Goal: Task Accomplishment & Management: Manage account settings

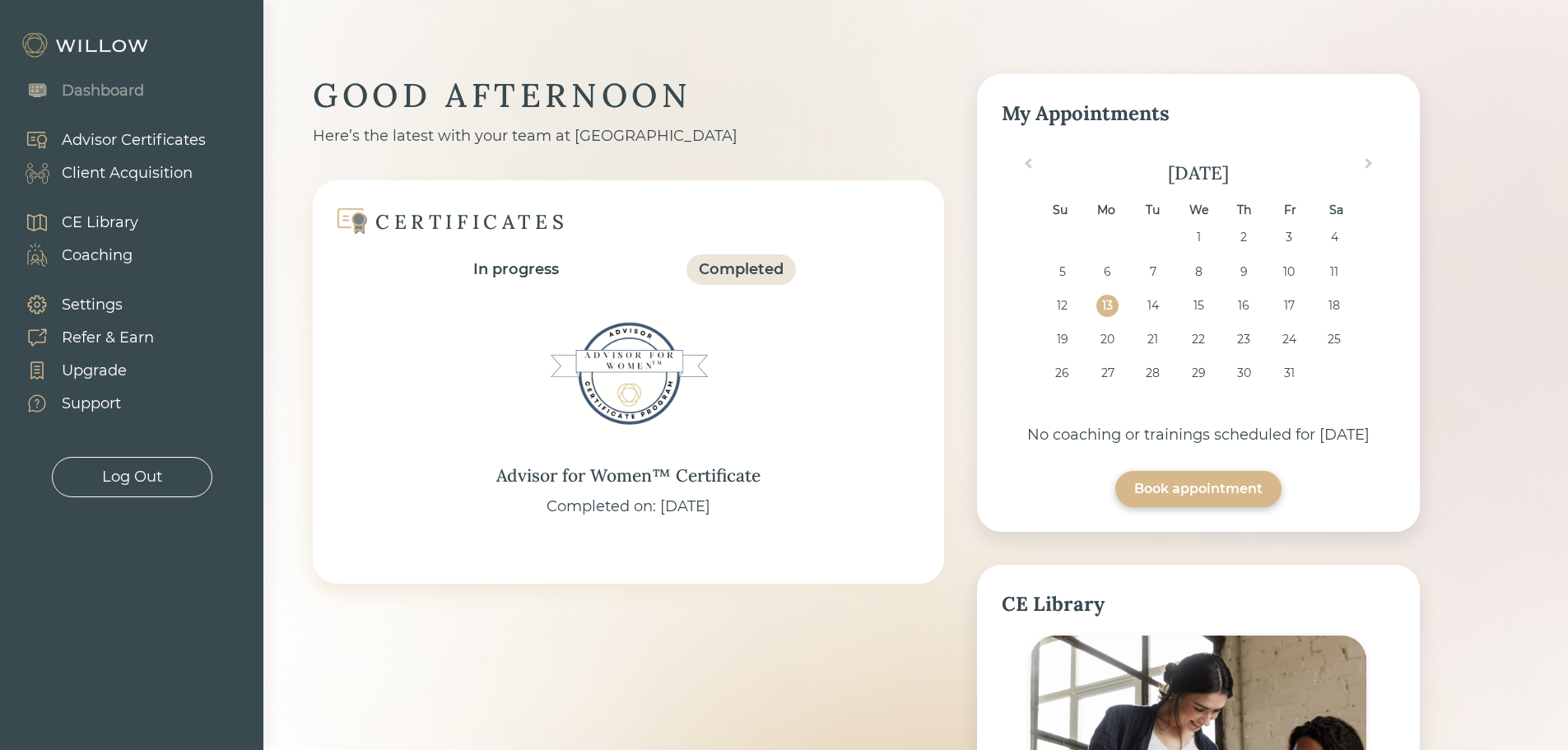
click at [160, 177] on div "Client Acquisition" at bounding box center [127, 173] width 131 height 23
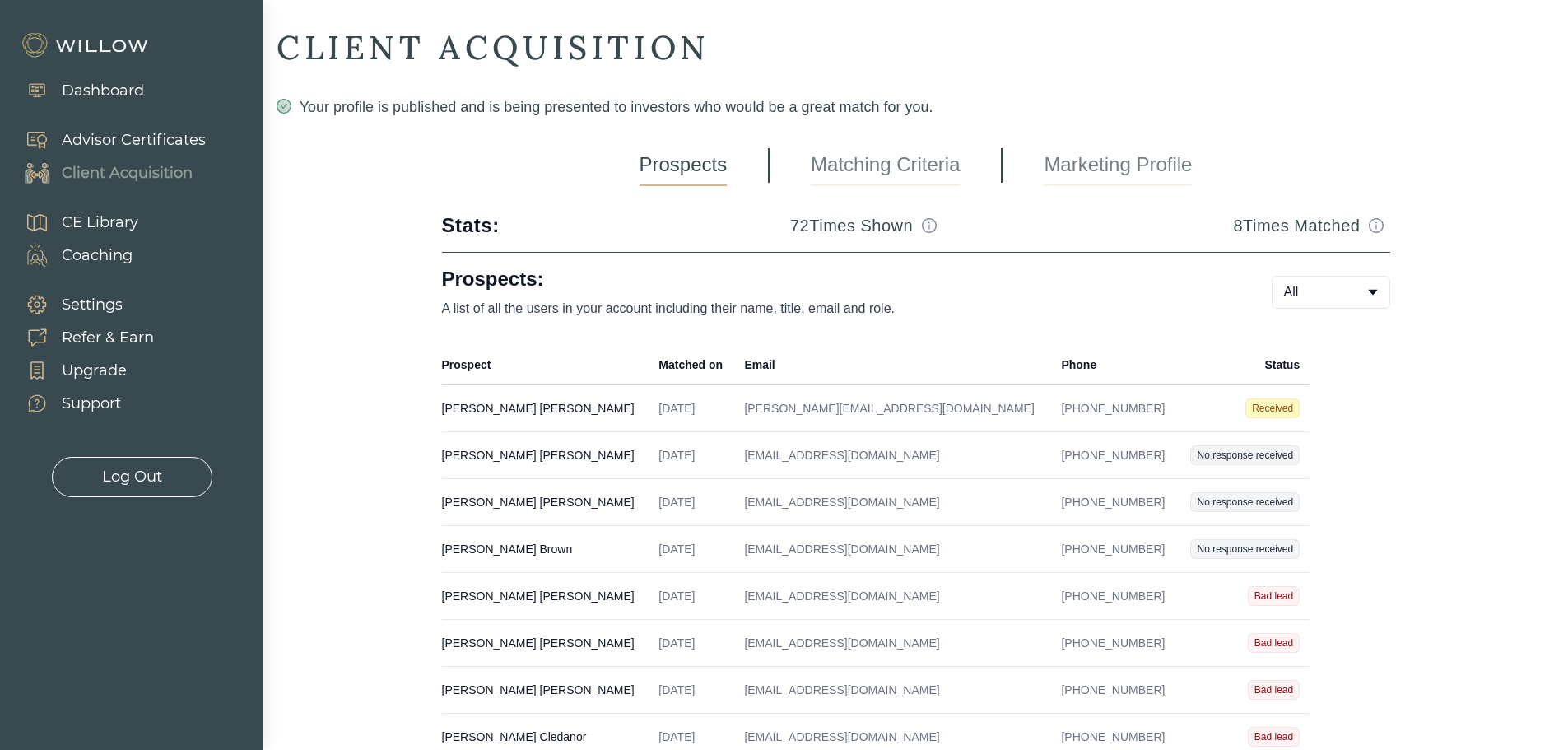
click at [957, 403] on td "[PERSON_NAME][EMAIL_ADDRESS][DOMAIN_NAME]" at bounding box center [892, 408] width 317 height 47
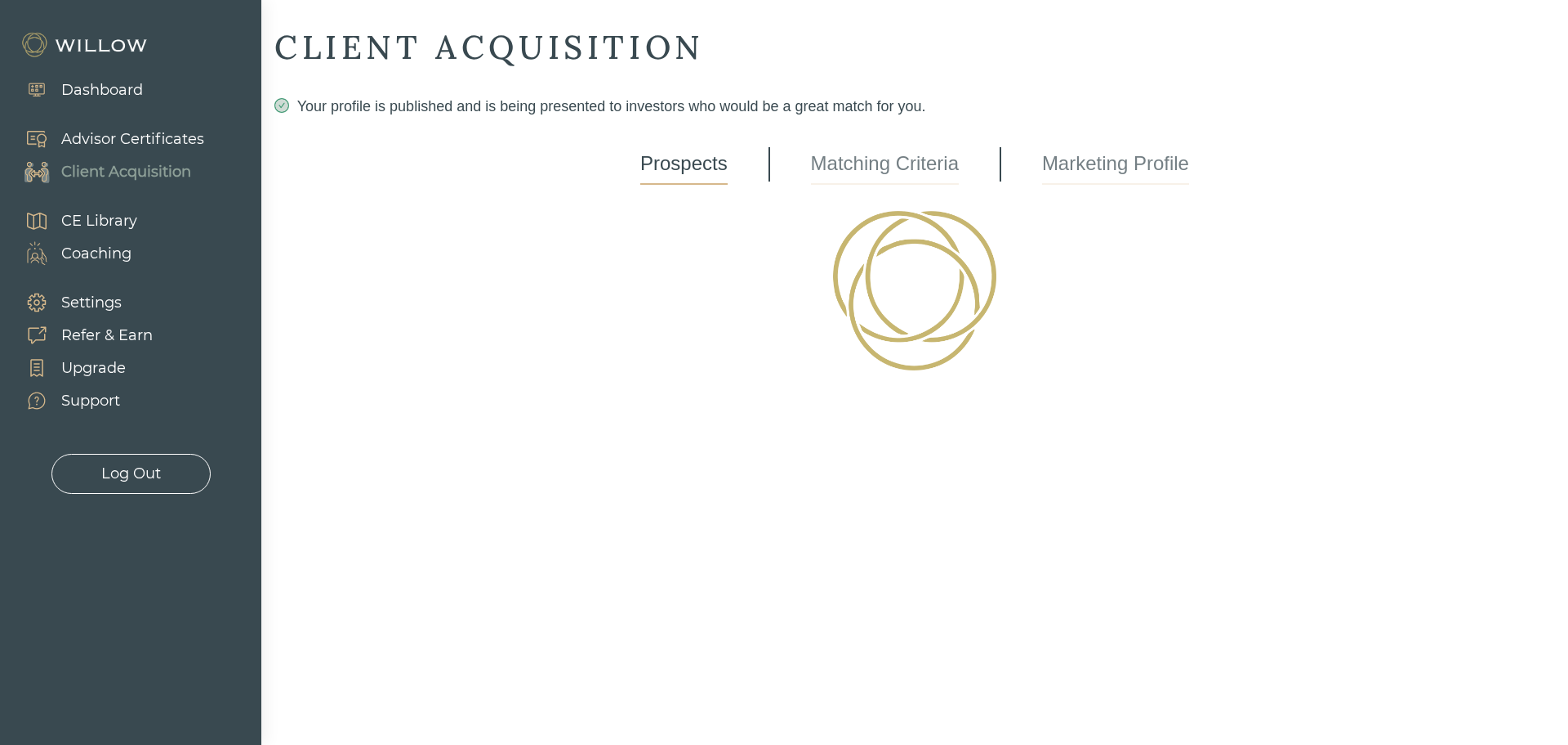
select select "3"
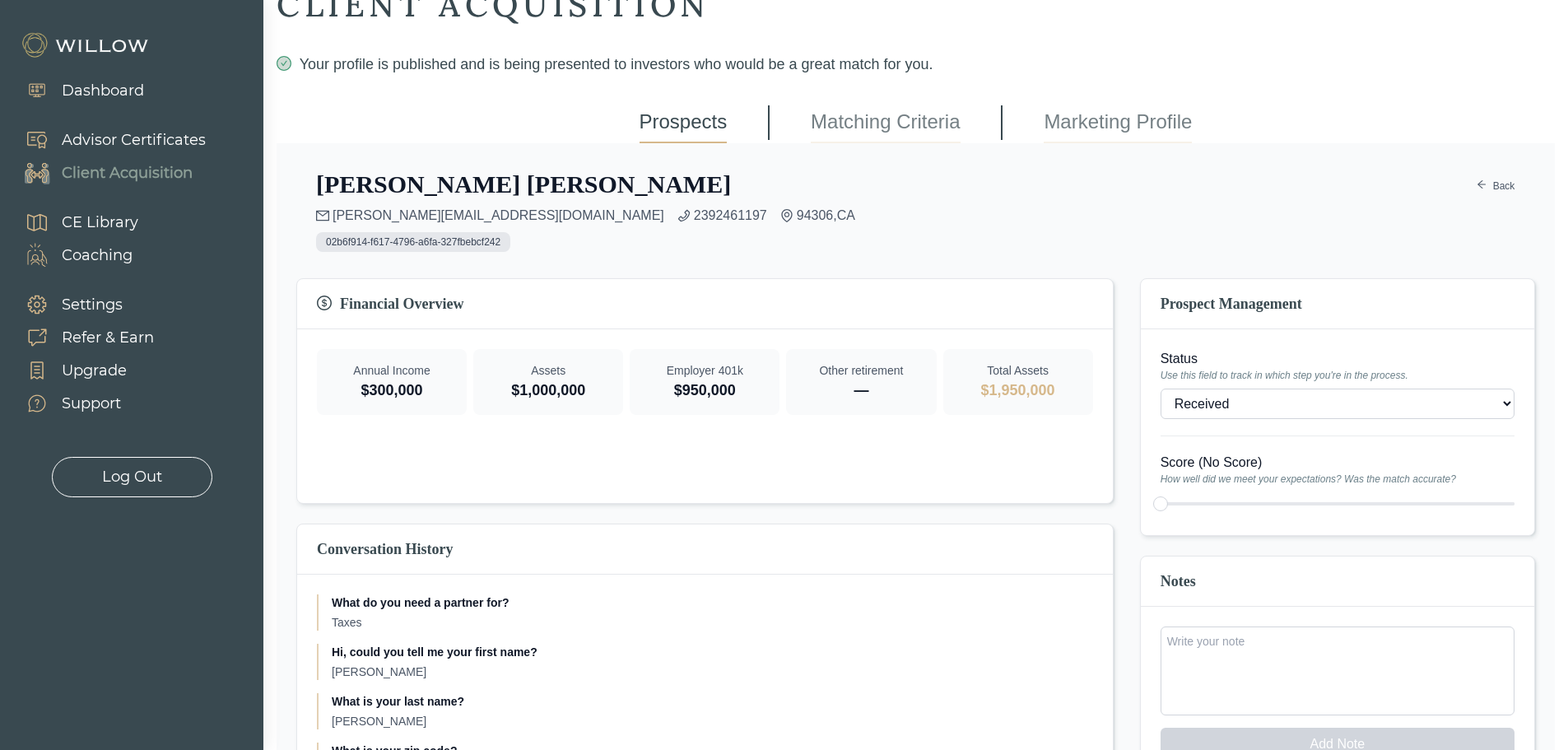
scroll to position [82, 0]
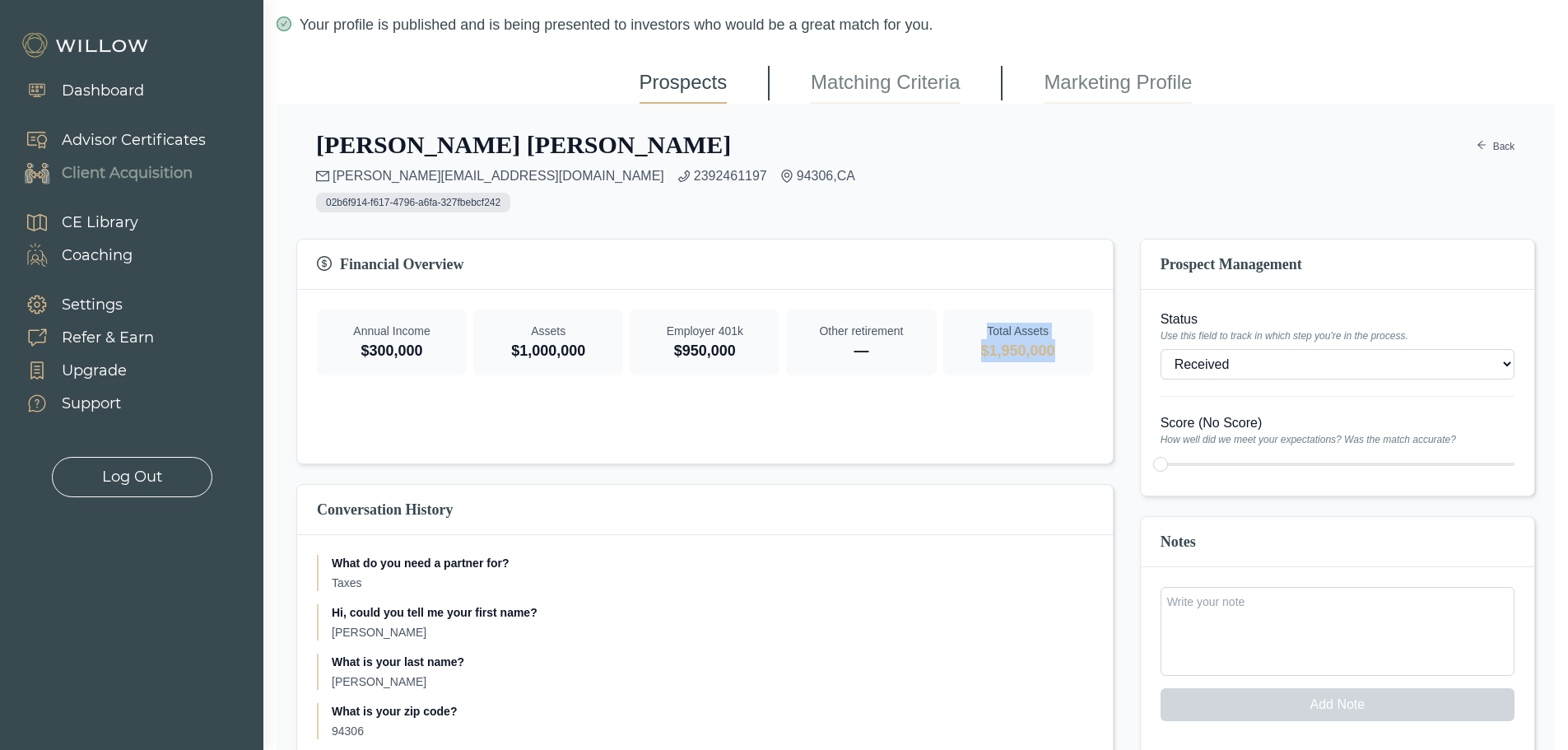
drag, startPoint x: 1062, startPoint y: 345, endPoint x: 969, endPoint y: 329, distance: 94.4
click at [969, 329] on div "Total Assets $1,950,000" at bounding box center [1017, 342] width 150 height 66
click at [976, 350] on p "$1,950,000" at bounding box center [1018, 349] width 124 height 23
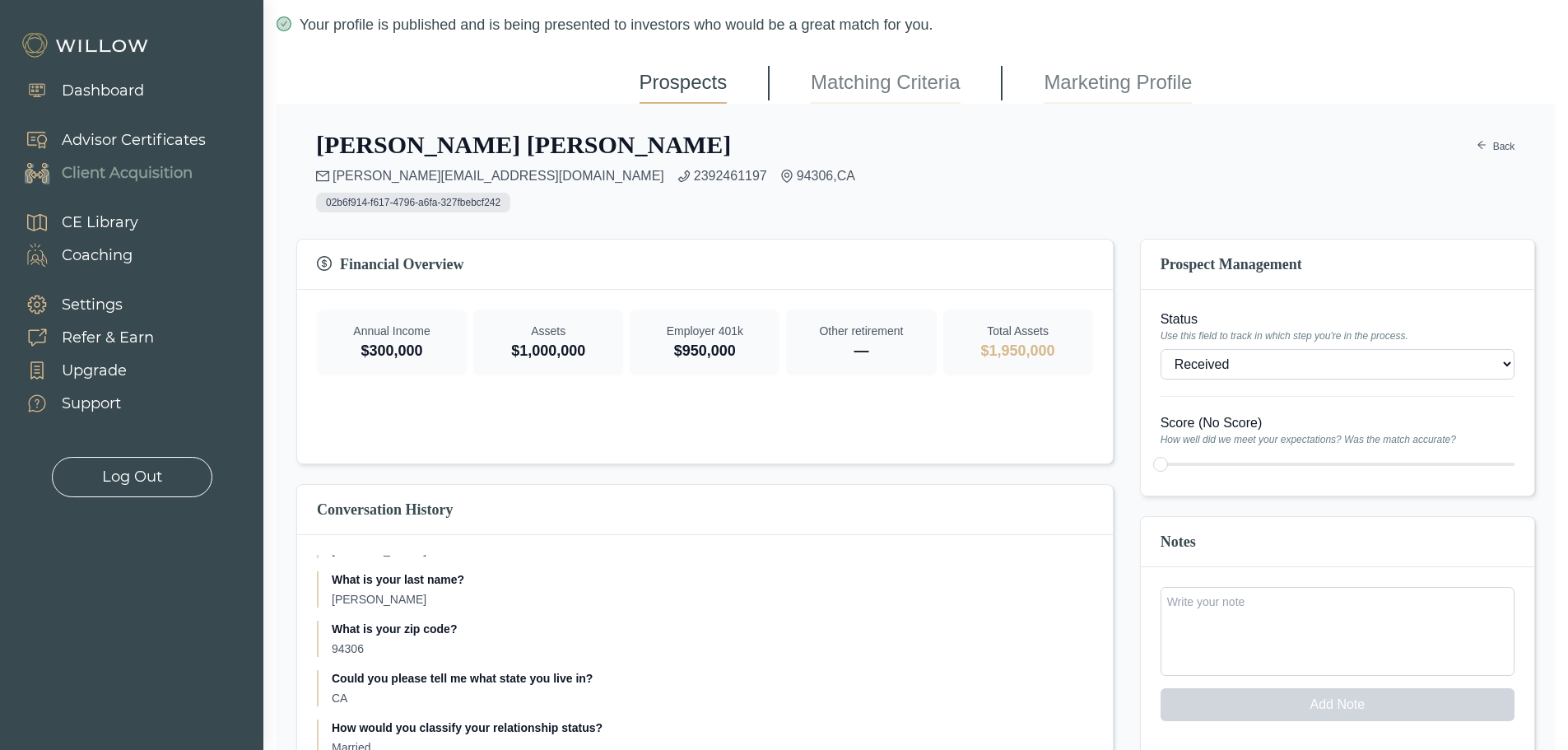
click at [1390, 585] on div "Add Note" at bounding box center [1337, 762] width 394 height 391
click at [1377, 626] on textarea at bounding box center [1337, 631] width 353 height 89
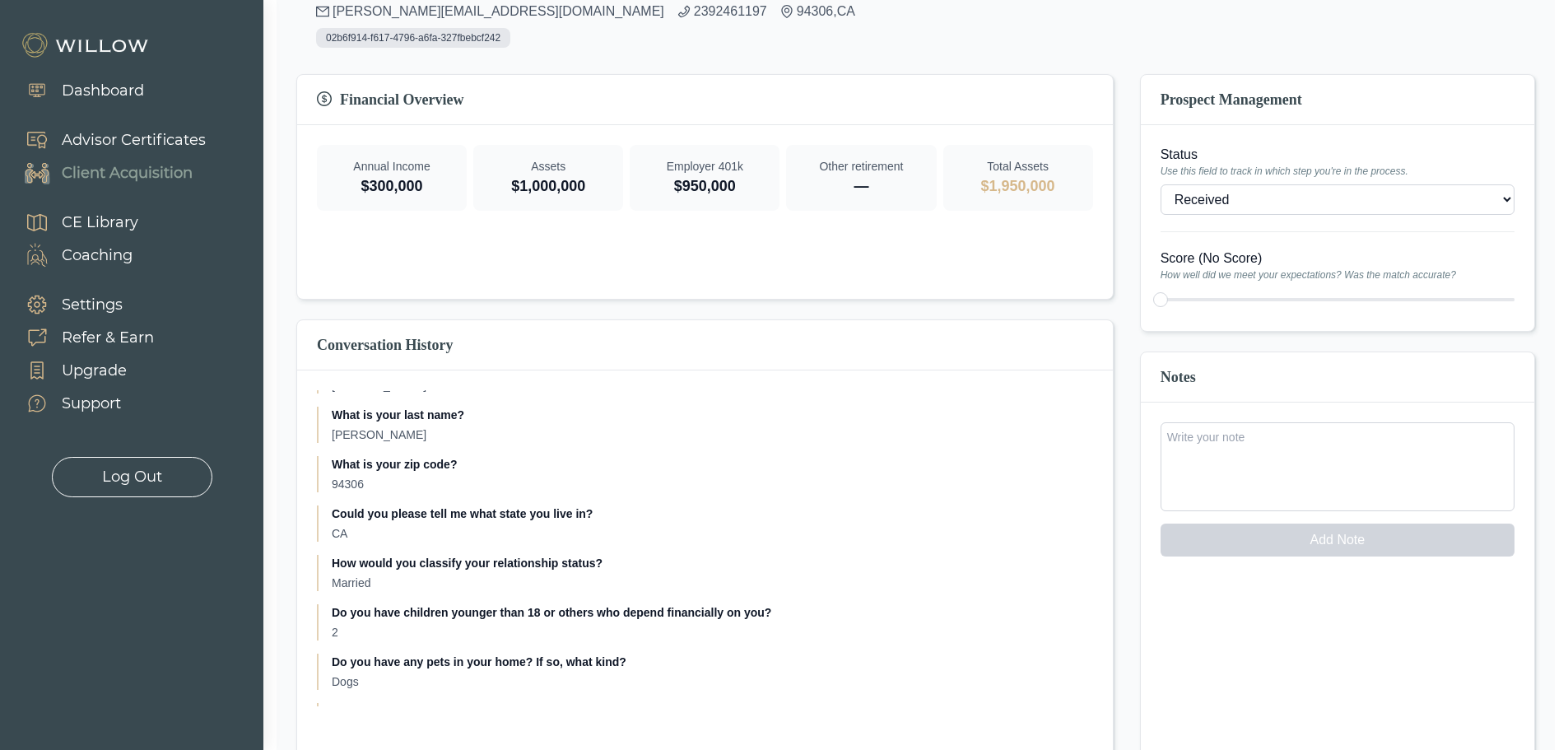
type textarea "x"
type textarea "i"
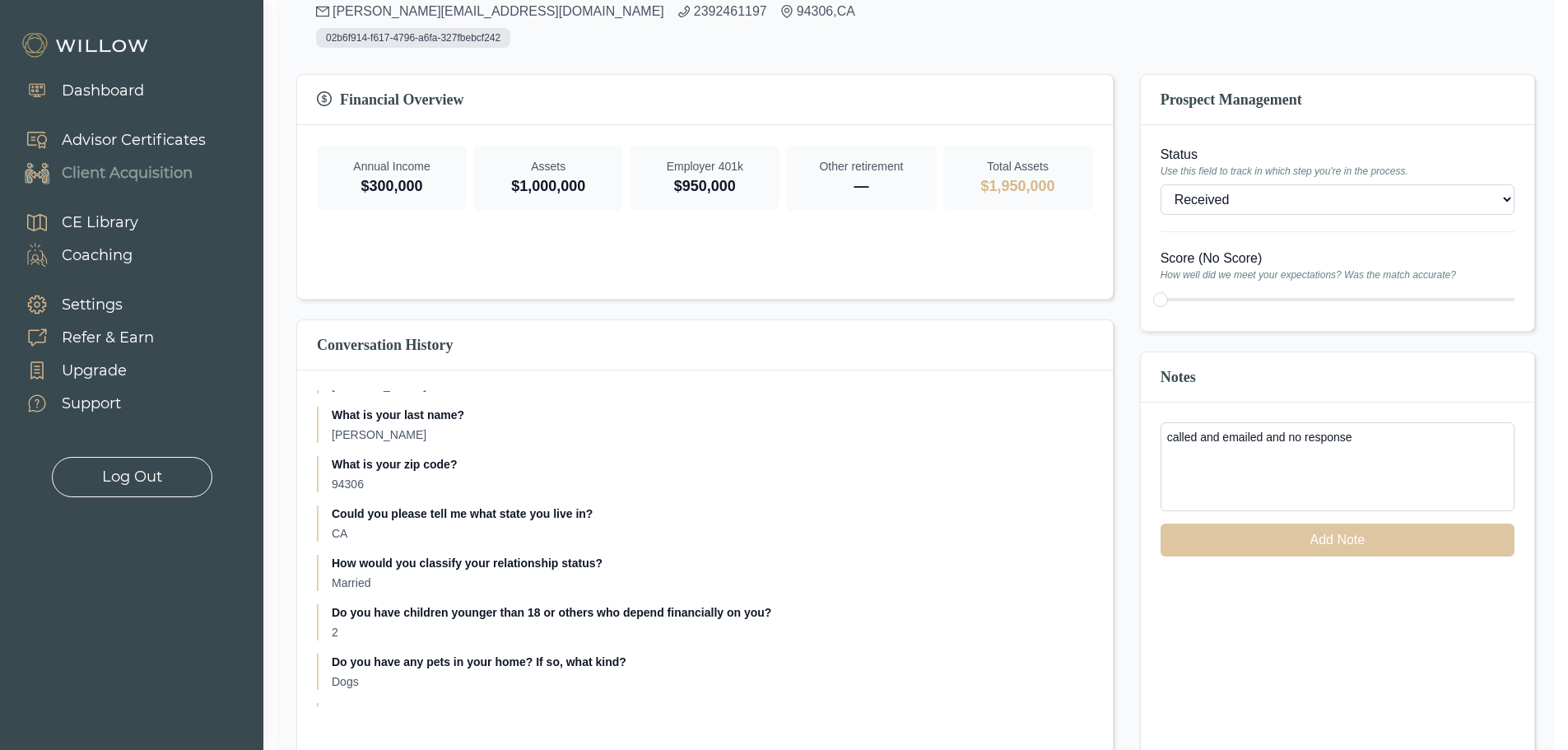
type textarea "called and emailed and no response"
click at [1214, 534] on button "Add Note" at bounding box center [1337, 540] width 353 height 33
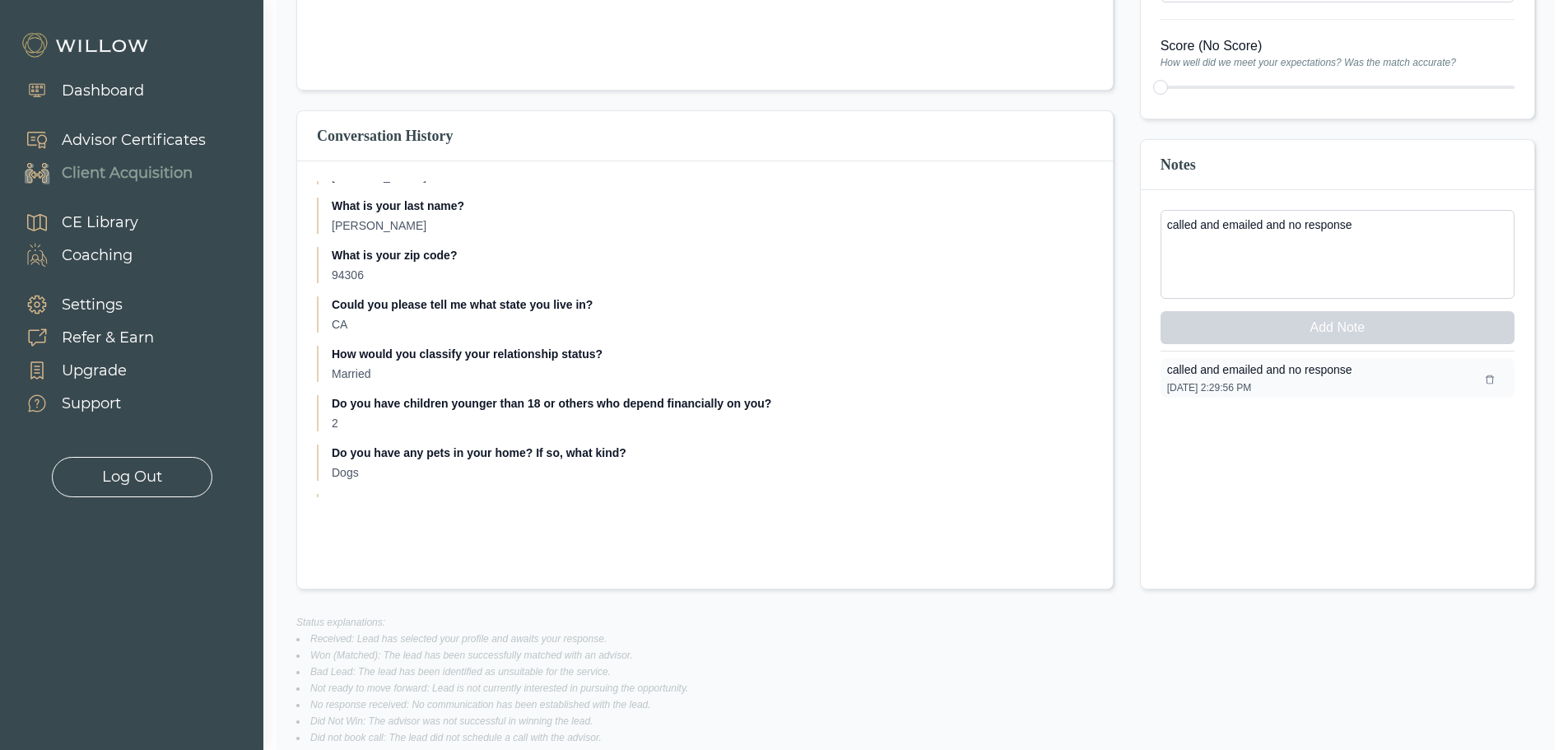
scroll to position [480, 0]
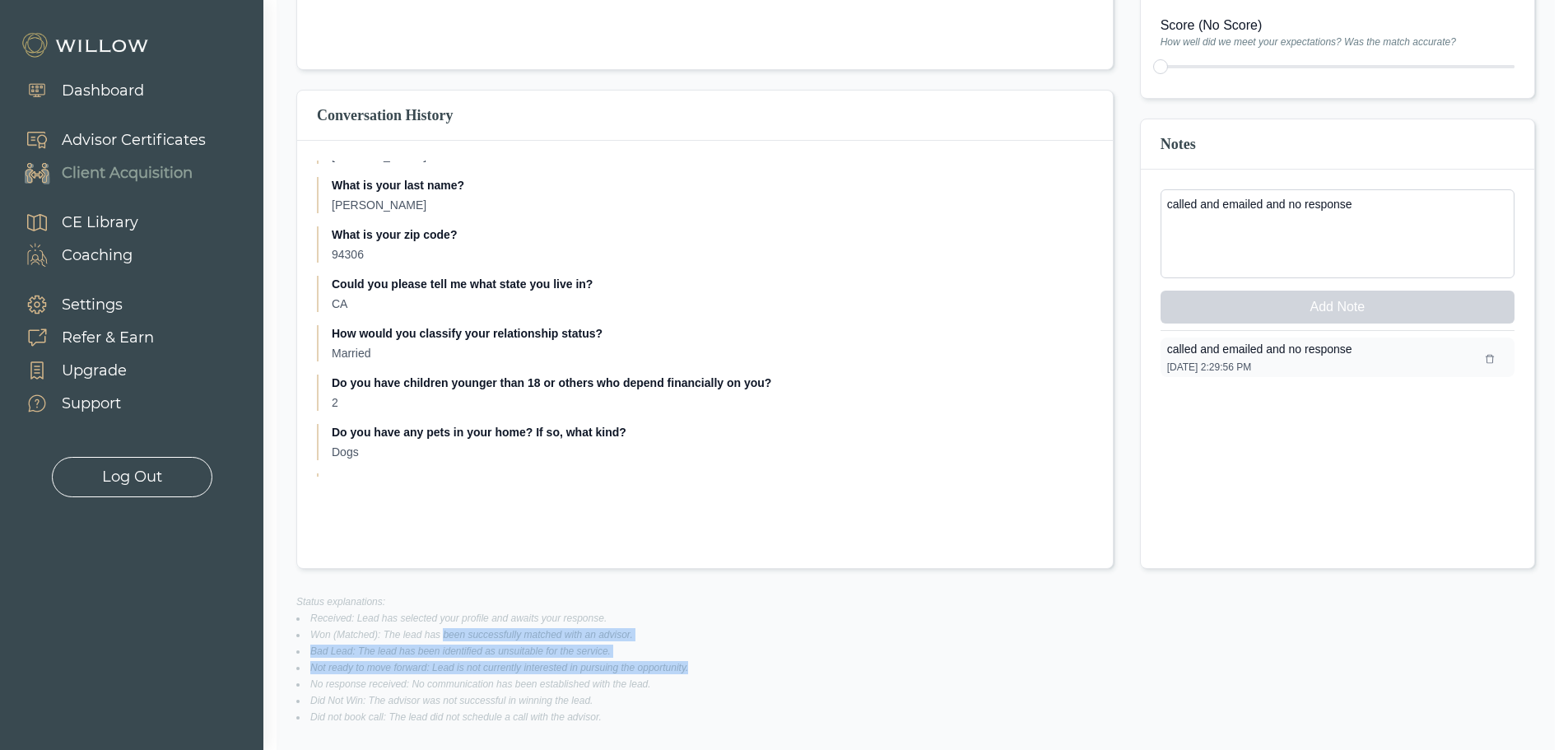
drag, startPoint x: 443, startPoint y: 625, endPoint x: 748, endPoint y: 672, distance: 308.6
click at [748, 672] on ul "Received: Lead has selected your profile and awaits your response. Won (Matched…" at bounding box center [915, 668] width 1238 height 112
click at [747, 671] on li "Not ready to move forward: Lead is not currently interested in pursuing the opp…" at bounding box center [915, 667] width 1238 height 13
click at [738, 661] on li "Not ready to move forward: Lead is not currently interested in pursuing the opp…" at bounding box center [915, 667] width 1238 height 13
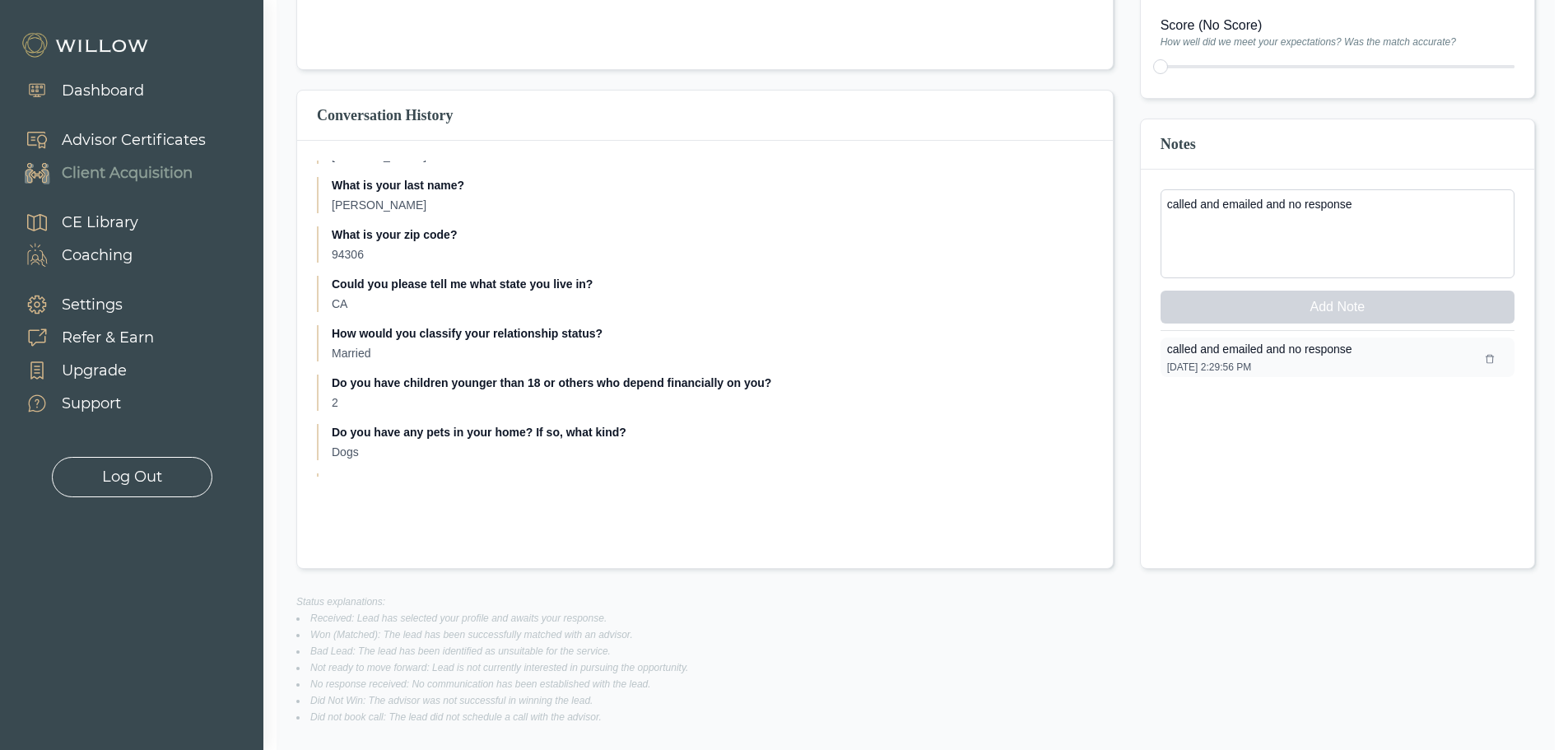
drag, startPoint x: 770, startPoint y: 723, endPoint x: 852, endPoint y: 726, distance: 82.1
click at [852, 726] on div "[PERSON_NAME] [PERSON_NAME][EMAIL_ADDRESS][DOMAIN_NAME] 2392461197 94306 , CA 0…" at bounding box center [916, 228] width 1278 height 1044
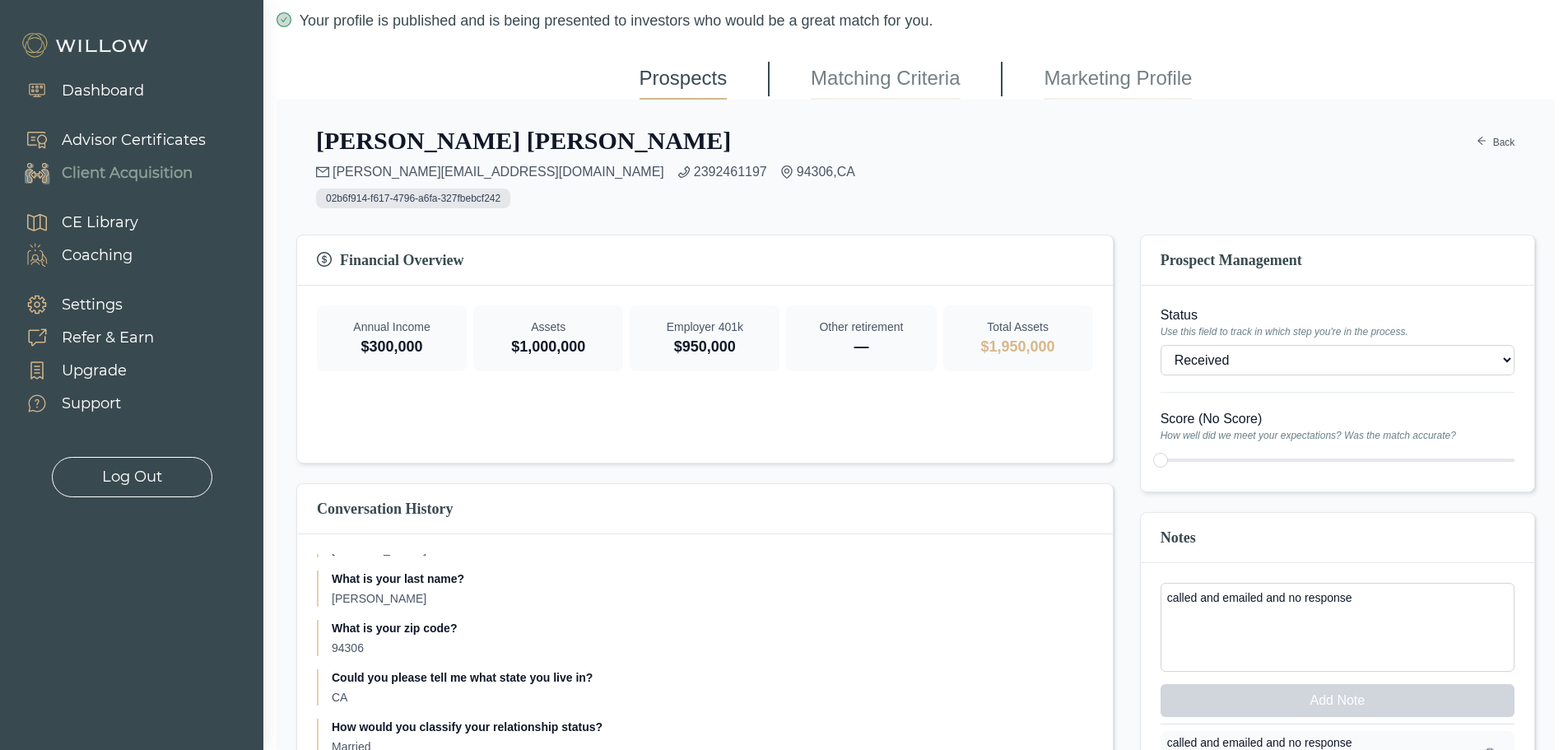
scroll to position [0, 0]
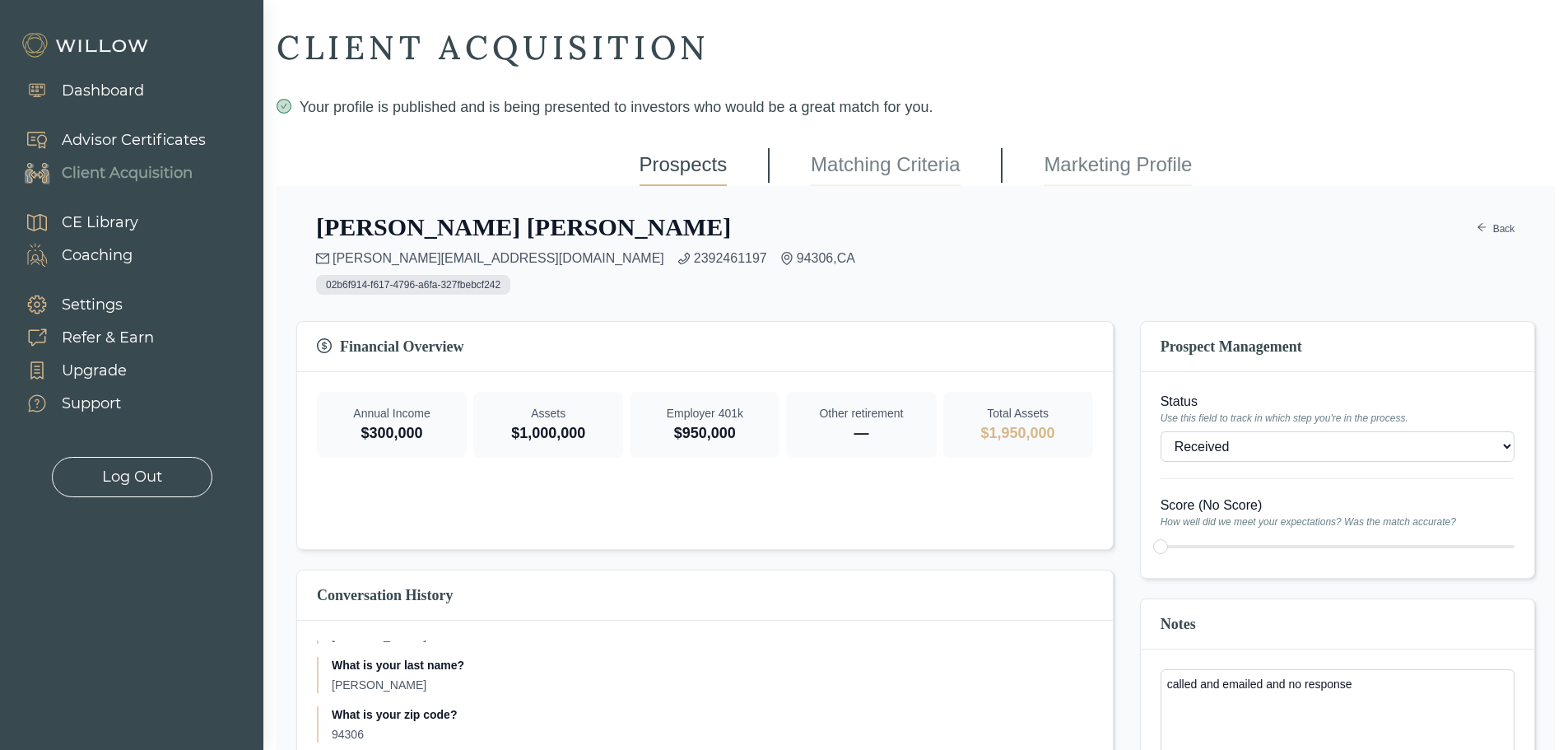
click at [1245, 420] on span "Use this field to track in which step you're in the process." at bounding box center [1337, 417] width 353 height 13
click at [1243, 433] on select "- Won (Matched) Received Bad lead Not ready to move forward No response receive…" at bounding box center [1337, 446] width 353 height 30
select select "2"
click at [183, 180] on div "Client Acquisition" at bounding box center [127, 173] width 131 height 23
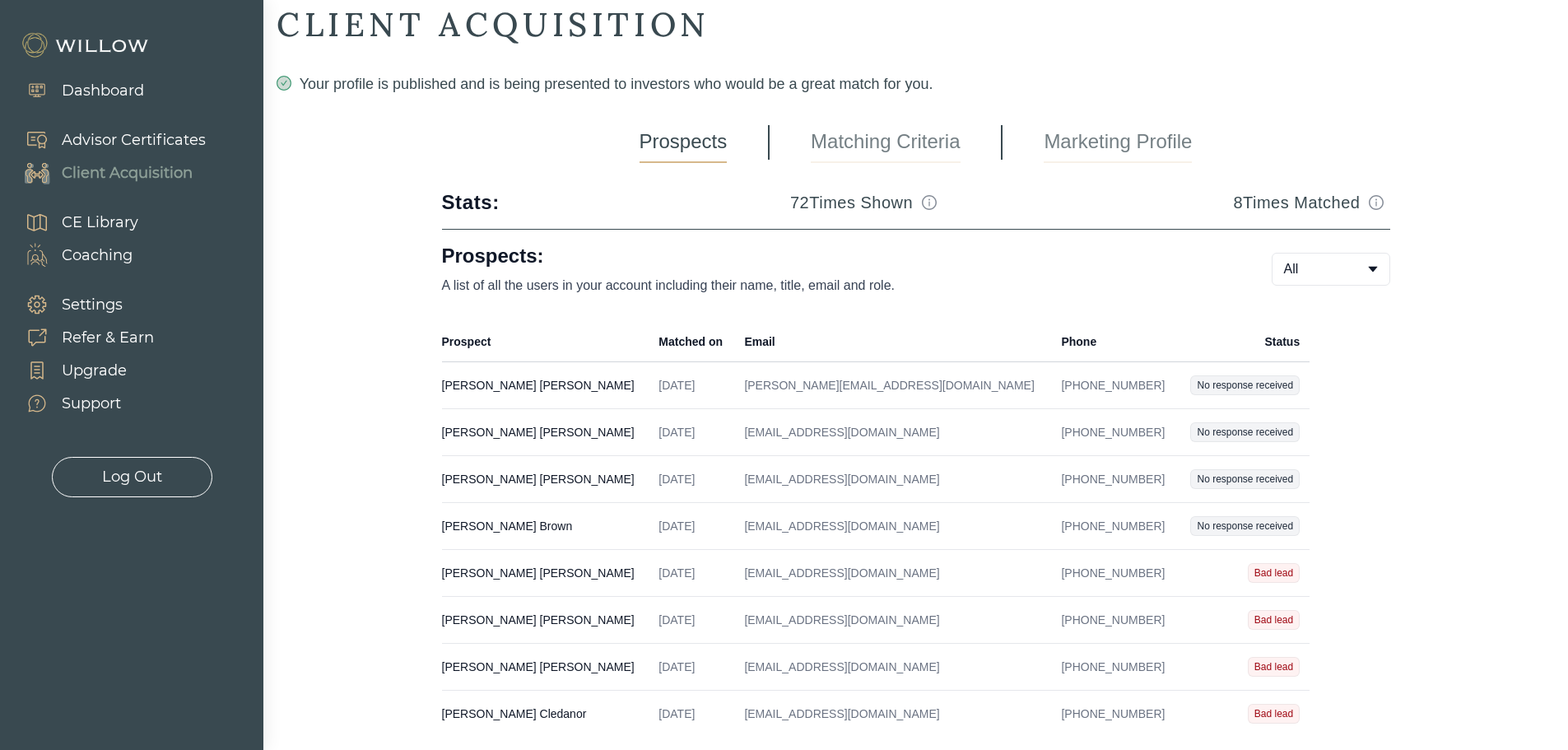
scroll to position [43, 0]
